Goal: Task Accomplishment & Management: Use online tool/utility

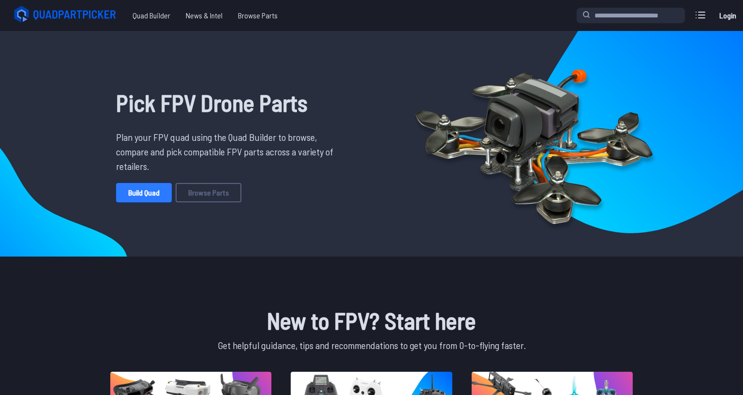
click at [153, 193] on link "Build Quad" at bounding box center [144, 192] width 56 height 19
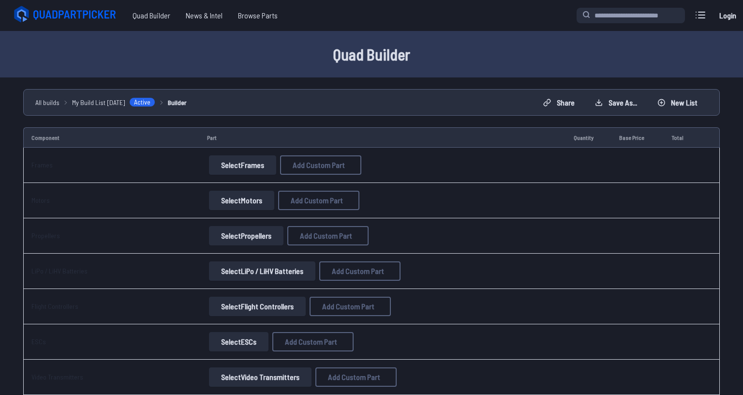
click at [252, 166] on button "Select Frames" at bounding box center [242, 164] width 67 height 19
click at [241, 164] on button "Select Frames" at bounding box center [242, 164] width 67 height 19
click at [310, 164] on span "Add Custom Part" at bounding box center [319, 165] width 52 height 8
select select "**********"
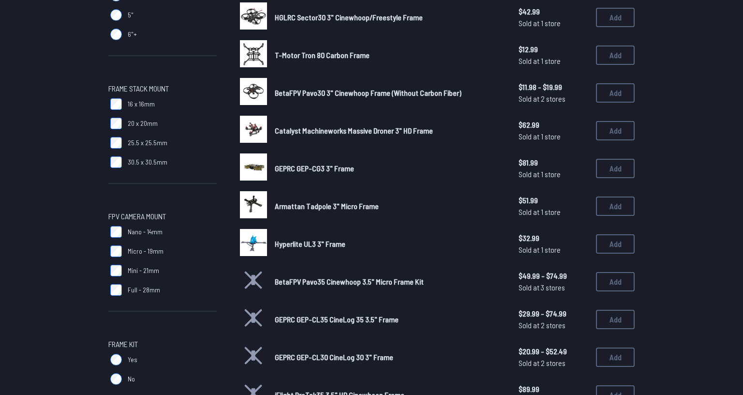
scroll to position [387, 0]
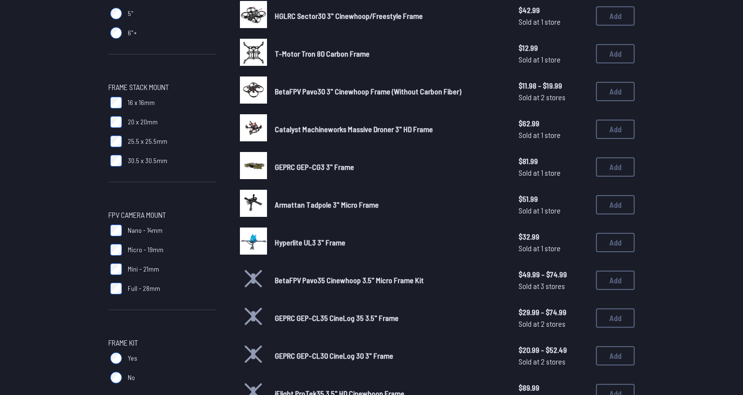
click at [255, 199] on img at bounding box center [253, 203] width 27 height 27
click at [618, 200] on button "Add" at bounding box center [615, 204] width 39 height 19
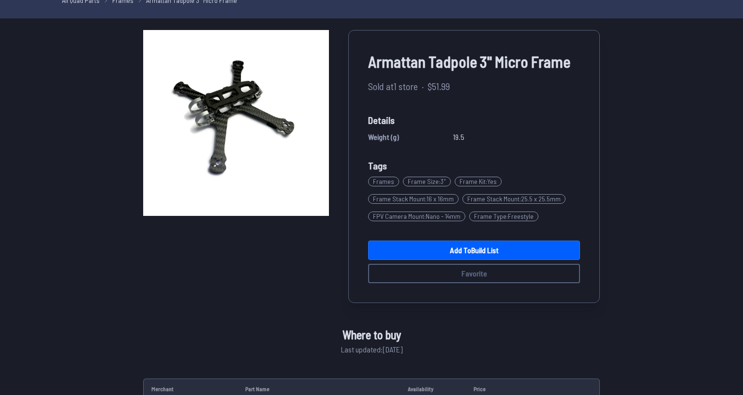
scroll to position [48, 0]
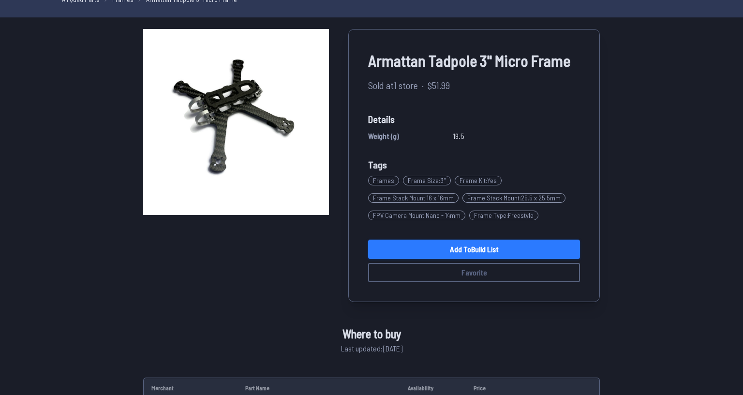
click at [465, 247] on link "Add to Build List" at bounding box center [474, 248] width 212 height 19
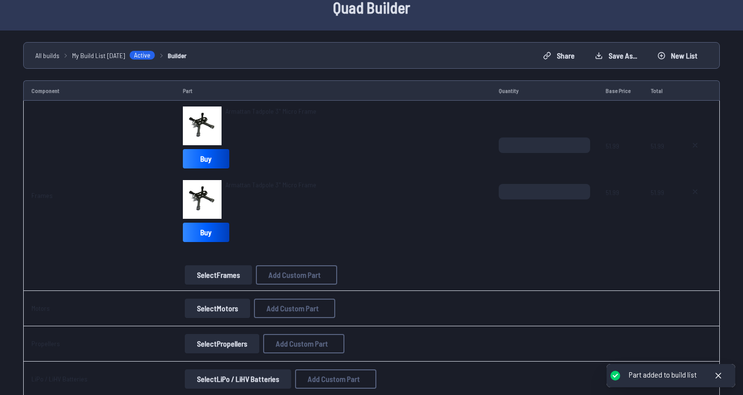
scroll to position [48, 0]
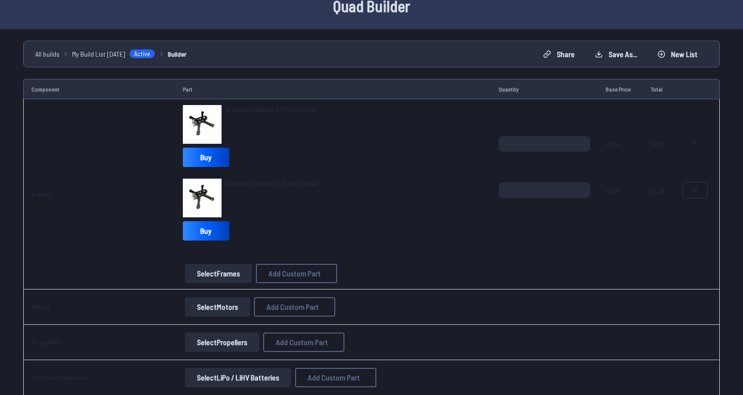
click at [691, 191] on icon at bounding box center [695, 190] width 8 height 8
type textarea "**********"
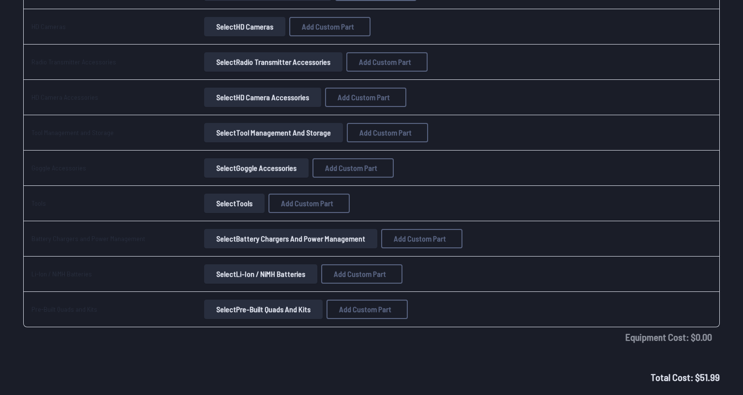
scroll to position [989, 0]
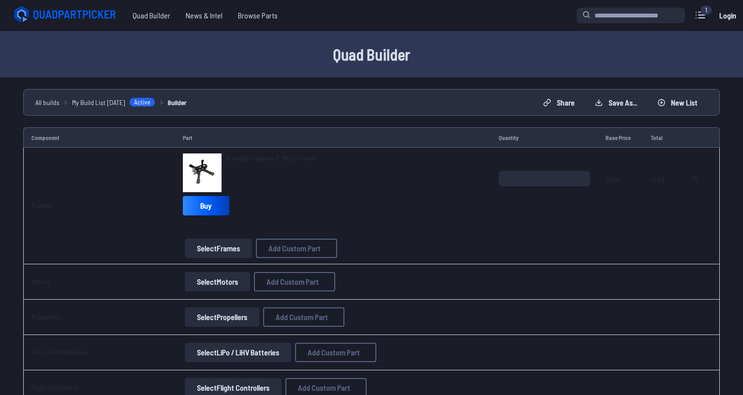
scroll to position [48, 0]
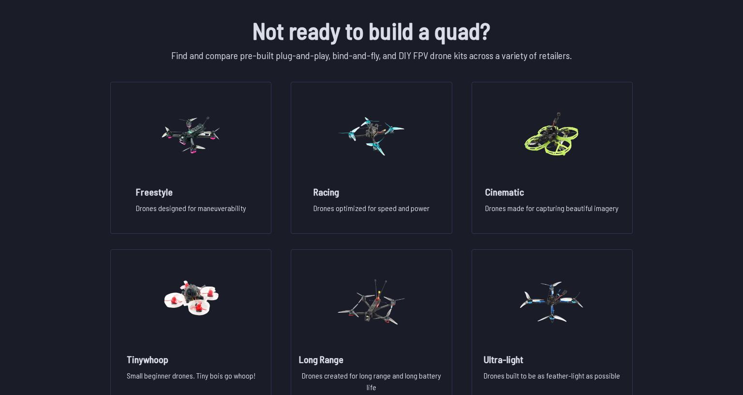
scroll to position [677, 0]
click at [205, 135] on img at bounding box center [191, 135] width 70 height 85
